Goal: Transaction & Acquisition: Purchase product/service

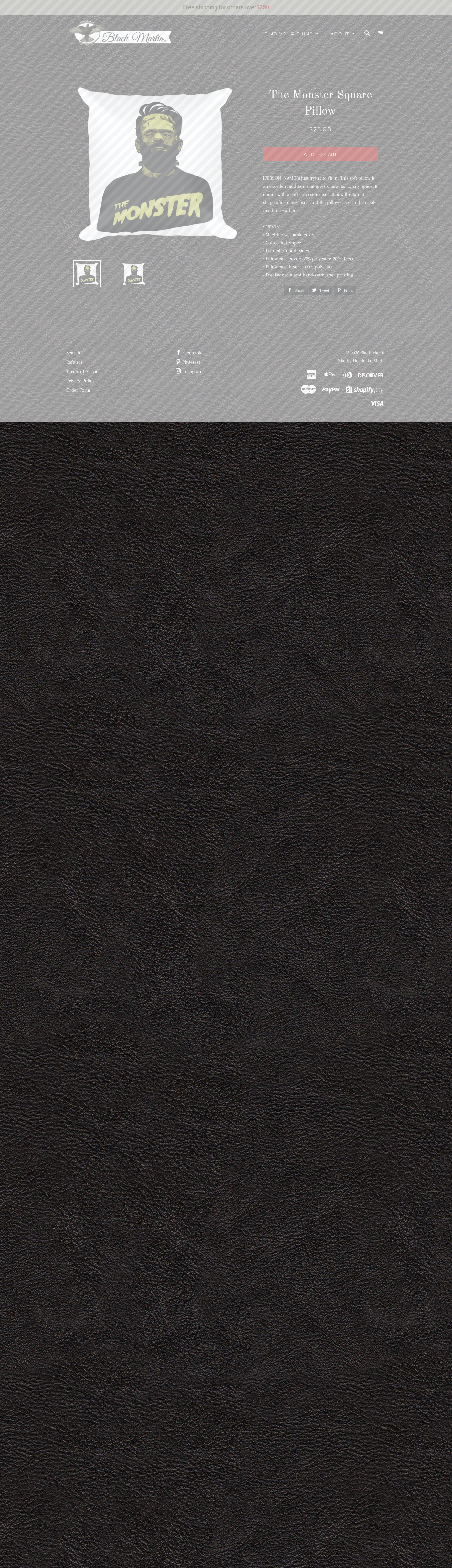
click at [320, 154] on span "Add to Cart" at bounding box center [320, 154] width 33 height 5
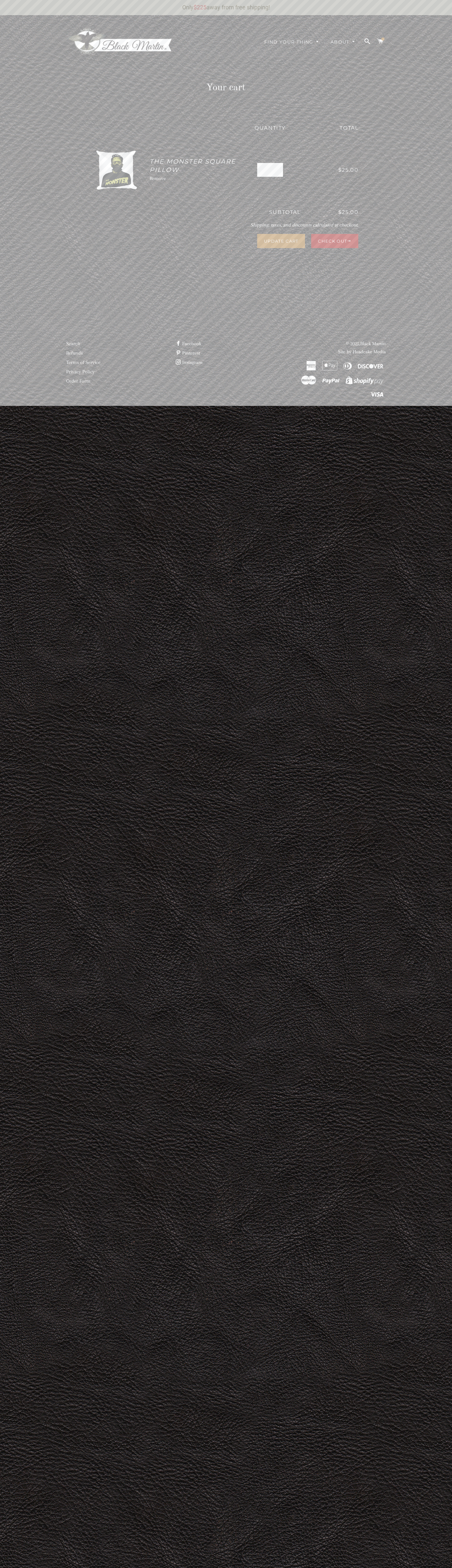
scroll to position [787, 15]
click at [334, 241] on button "Check Out" at bounding box center [335, 241] width 47 height 14
